Goal: Information Seeking & Learning: Learn about a topic

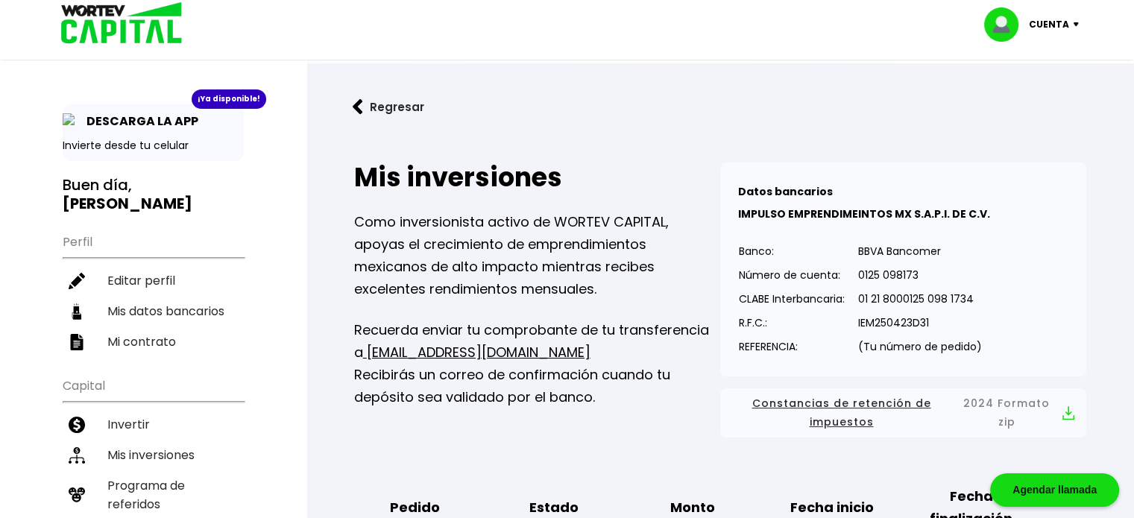
click at [115, 17] on img at bounding box center [116, 24] width 142 height 48
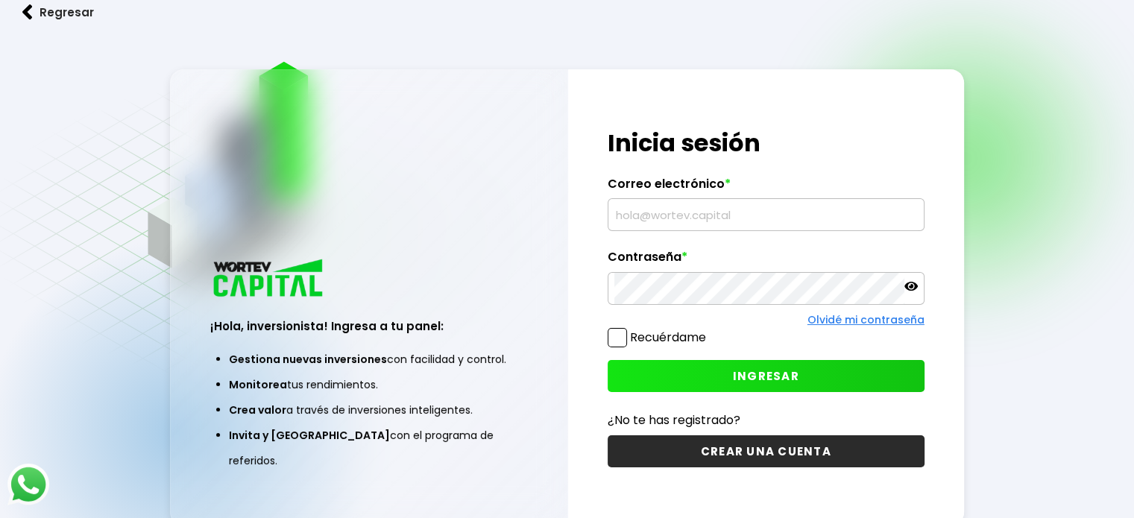
type input "[EMAIL_ADDRESS][DOMAIN_NAME]"
click at [72, 19] on button "Regresar" at bounding box center [58, 13] width 116 height 40
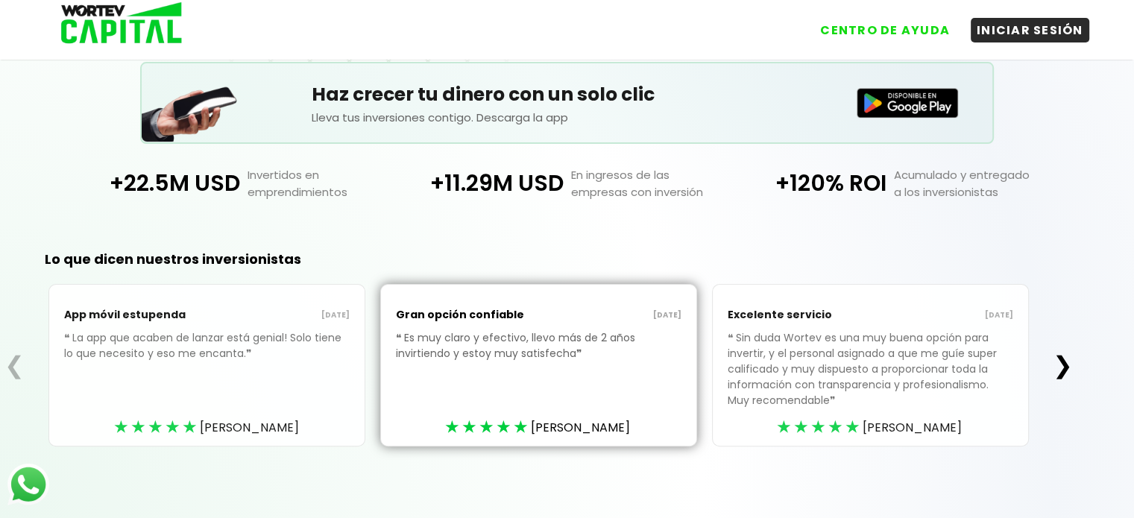
scroll to position [312, 0]
click at [1067, 366] on button "❯" at bounding box center [1062, 365] width 29 height 30
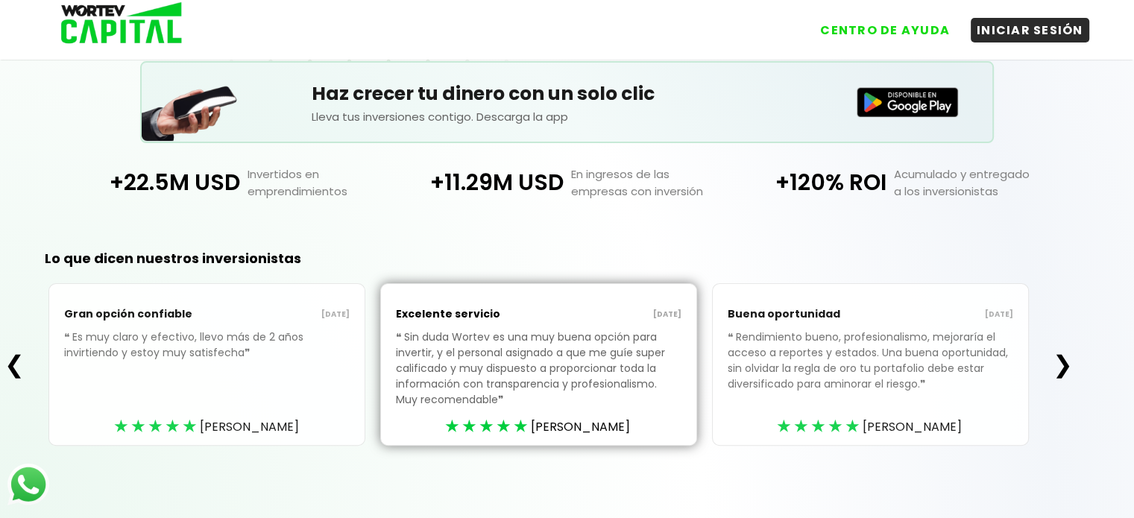
click at [1067, 366] on button "❯" at bounding box center [1062, 365] width 29 height 30
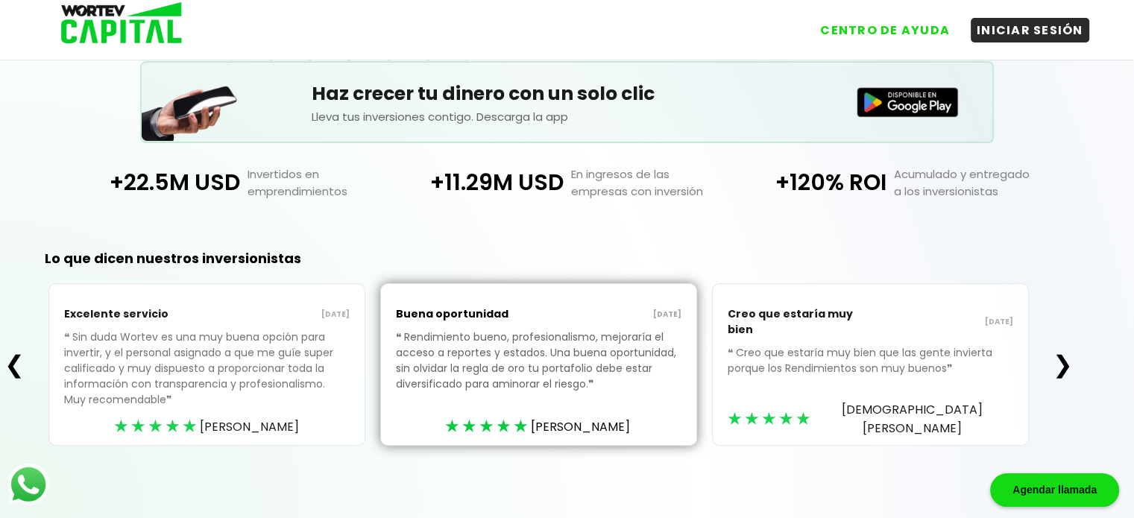
click at [1067, 366] on button "❯" at bounding box center [1062, 365] width 29 height 30
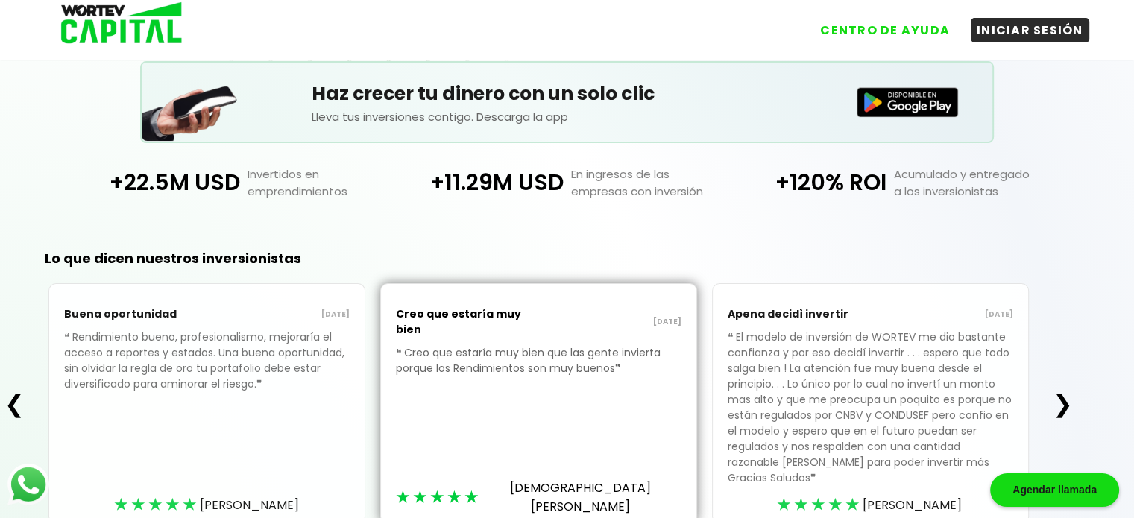
click at [1067, 366] on div "❮ Buena oportunidad 01/08/2025 ❝ Rendimiento bueno, profesionalismo, mejoraría …" at bounding box center [538, 403] width 1077 height 241
click at [1069, 367] on div "❮ Buena oportunidad 01/08/2025 ❝ Rendimiento bueno, profesionalismo, mejoraría …" at bounding box center [538, 403] width 1077 height 241
click at [1074, 398] on button "❯" at bounding box center [1062, 404] width 29 height 30
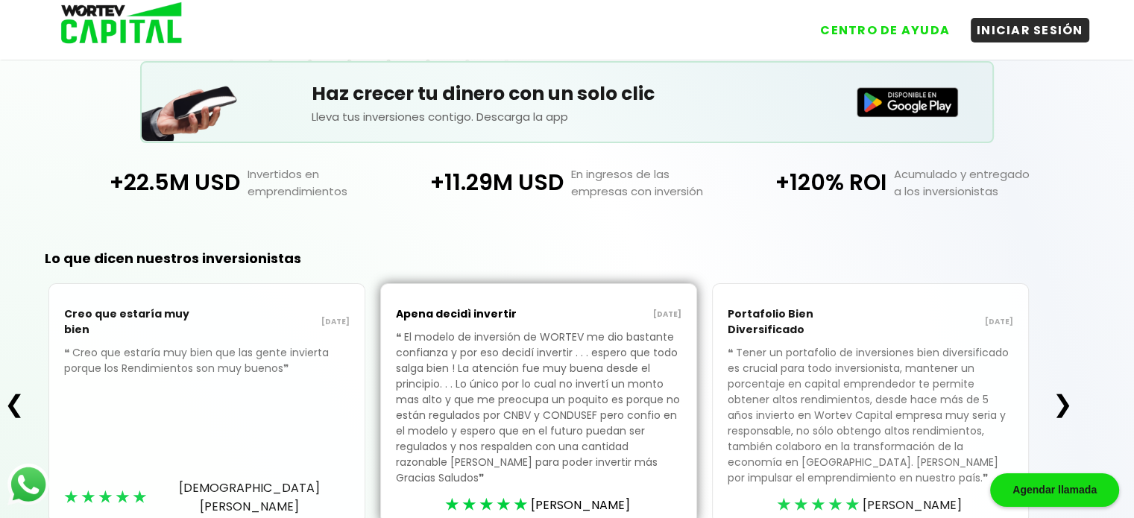
click at [1065, 399] on button "❯" at bounding box center [1062, 404] width 29 height 30
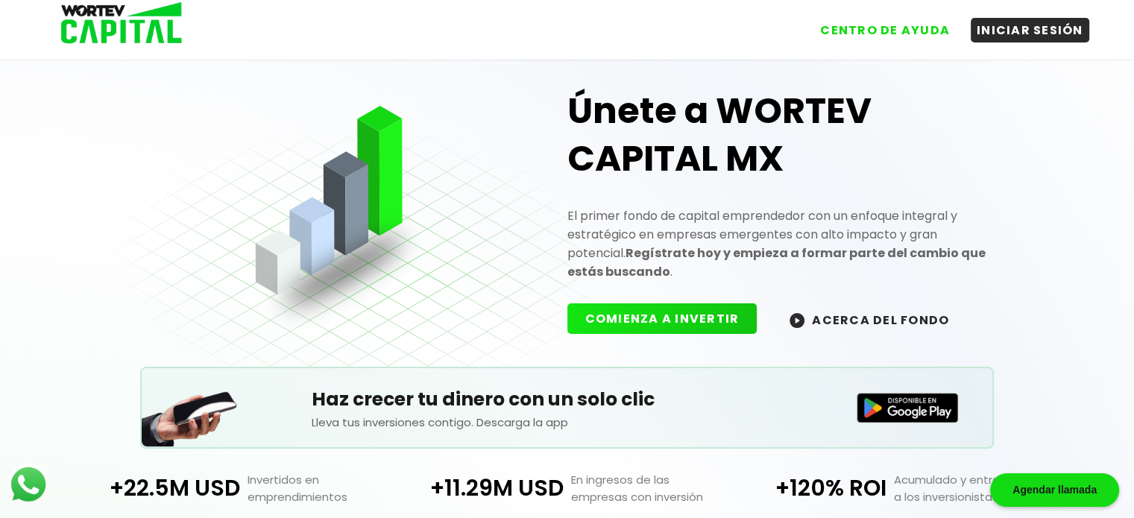
scroll to position [0, 0]
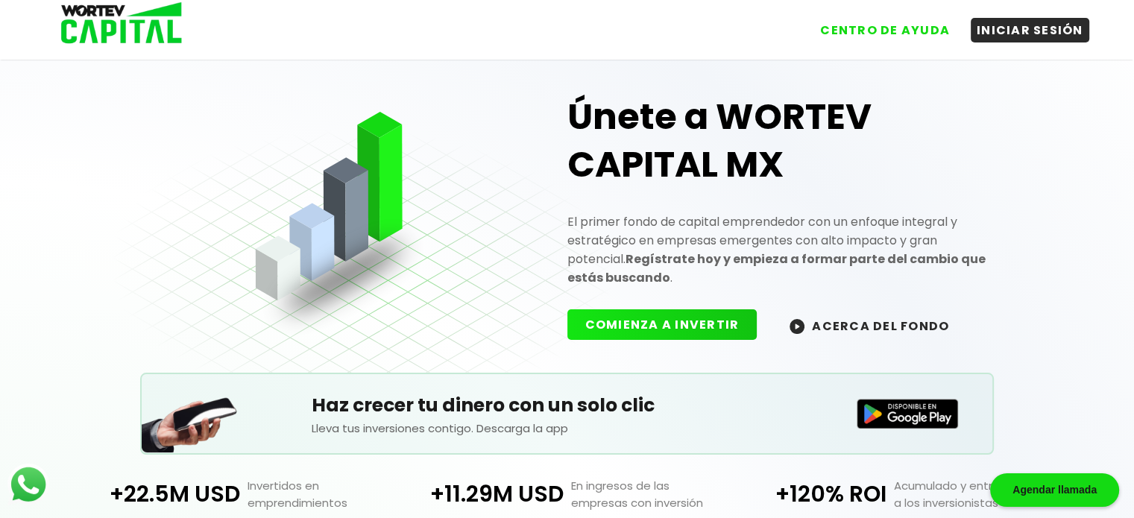
click at [793, 319] on img at bounding box center [797, 326] width 15 height 15
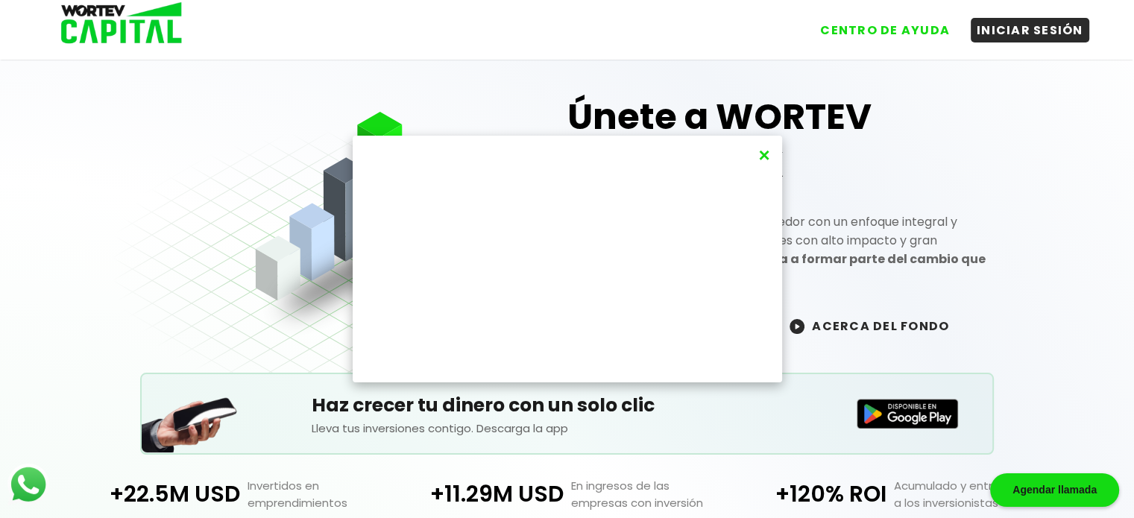
click at [763, 151] on button "×" at bounding box center [764, 155] width 20 height 25
